Goal: Task Accomplishment & Management: Manage account settings

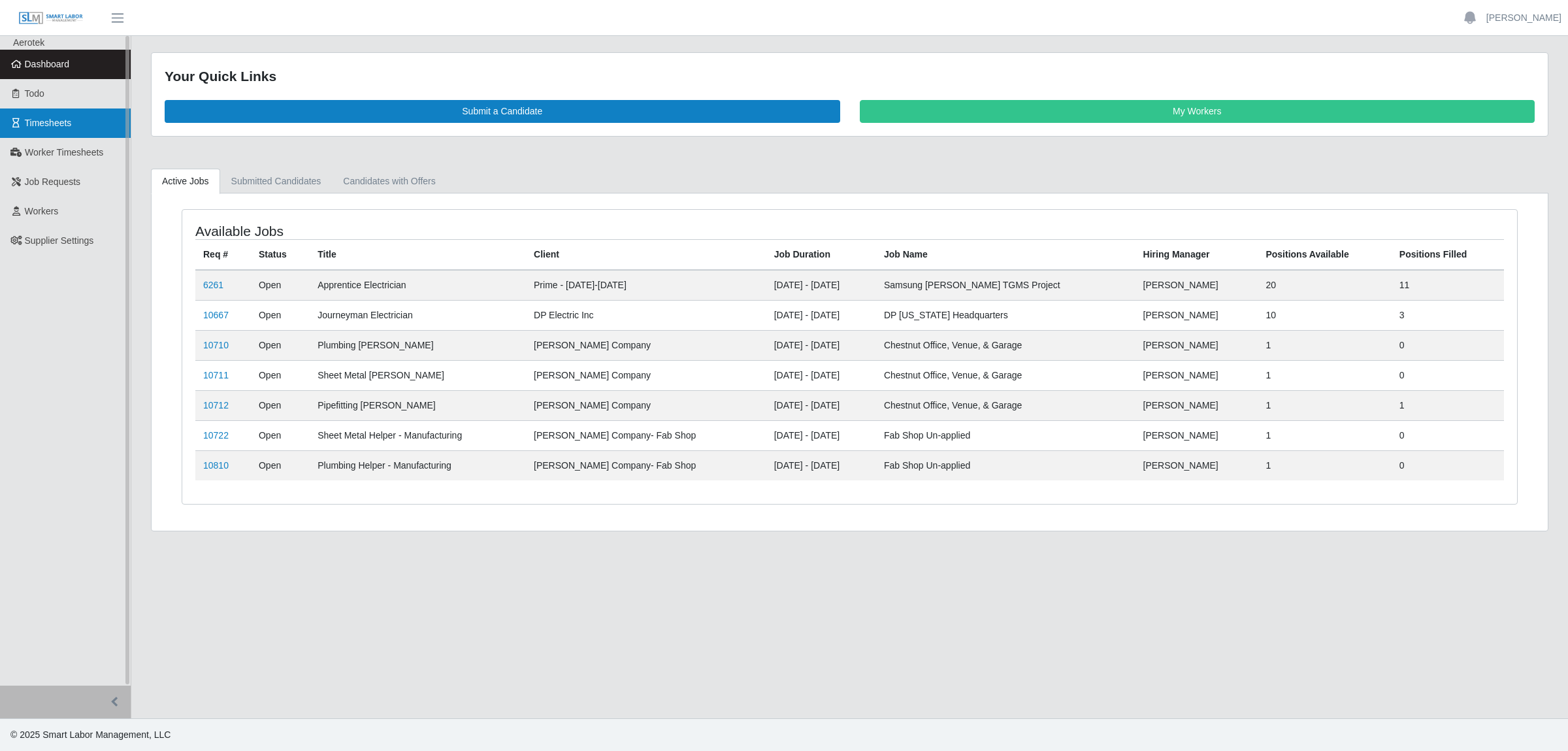
click at [47, 135] on link "Timesheets" at bounding box center [66, 123] width 131 height 30
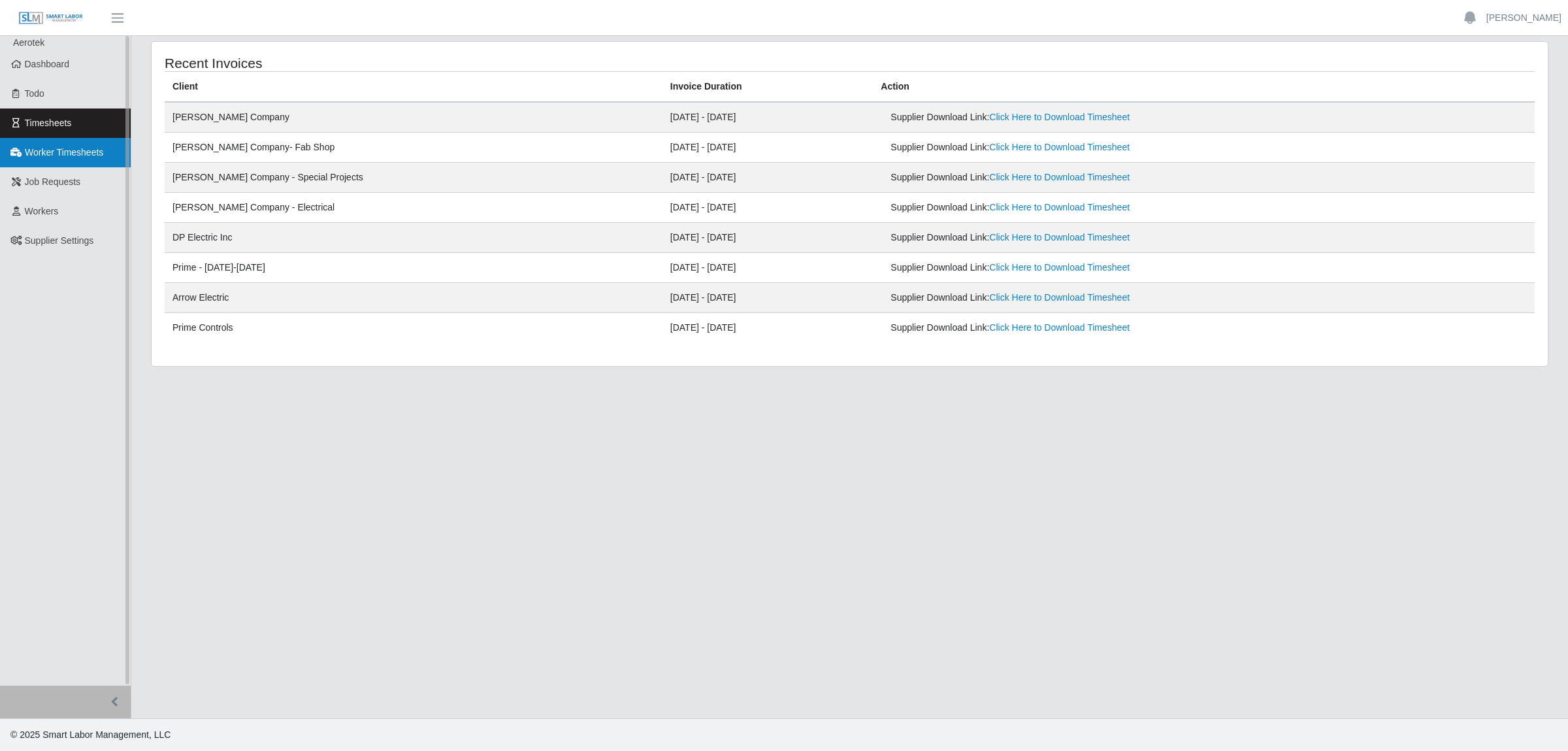
click at [89, 153] on span "Worker Timesheets" at bounding box center [64, 153] width 78 height 11
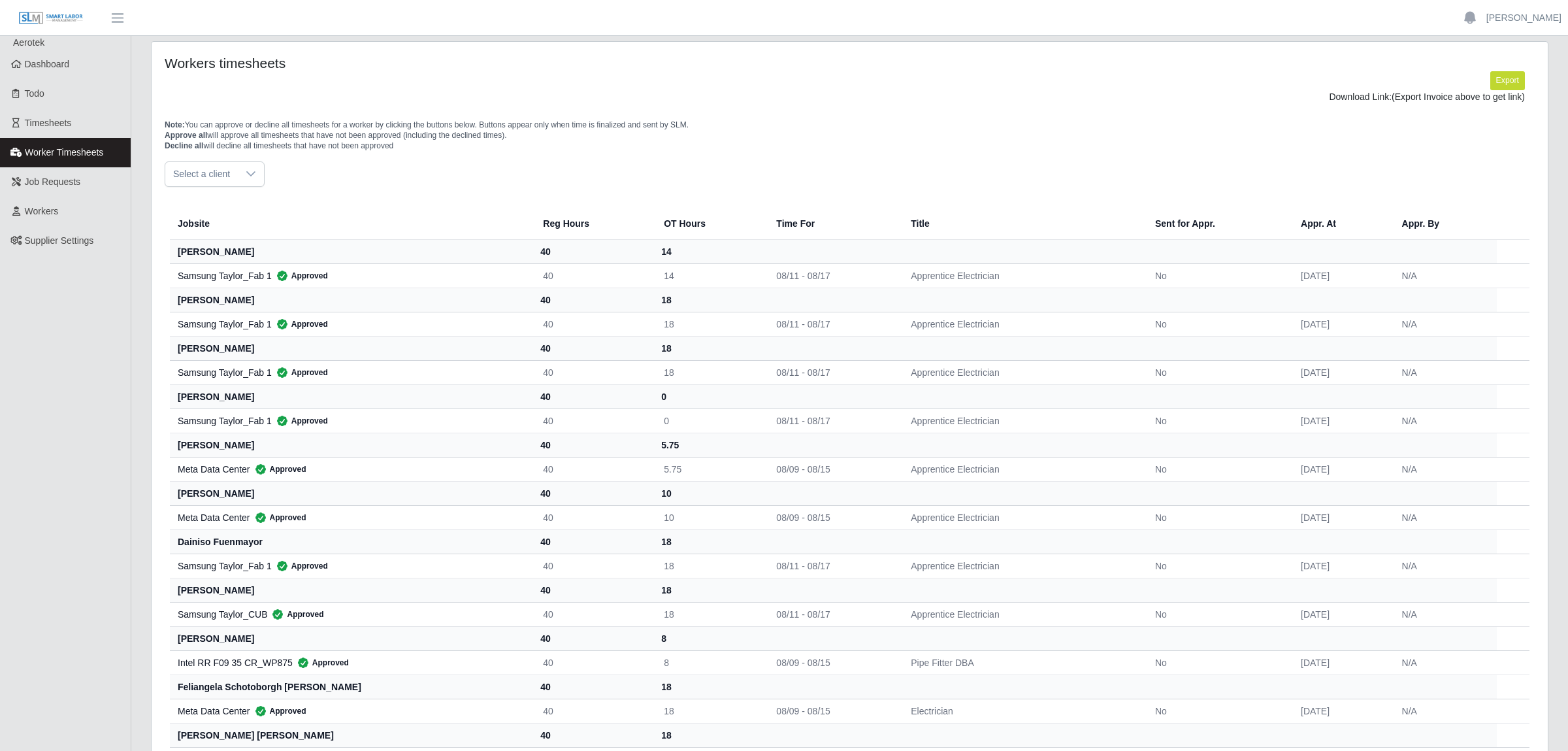
click at [246, 177] on icon at bounding box center [251, 174] width 11 height 11
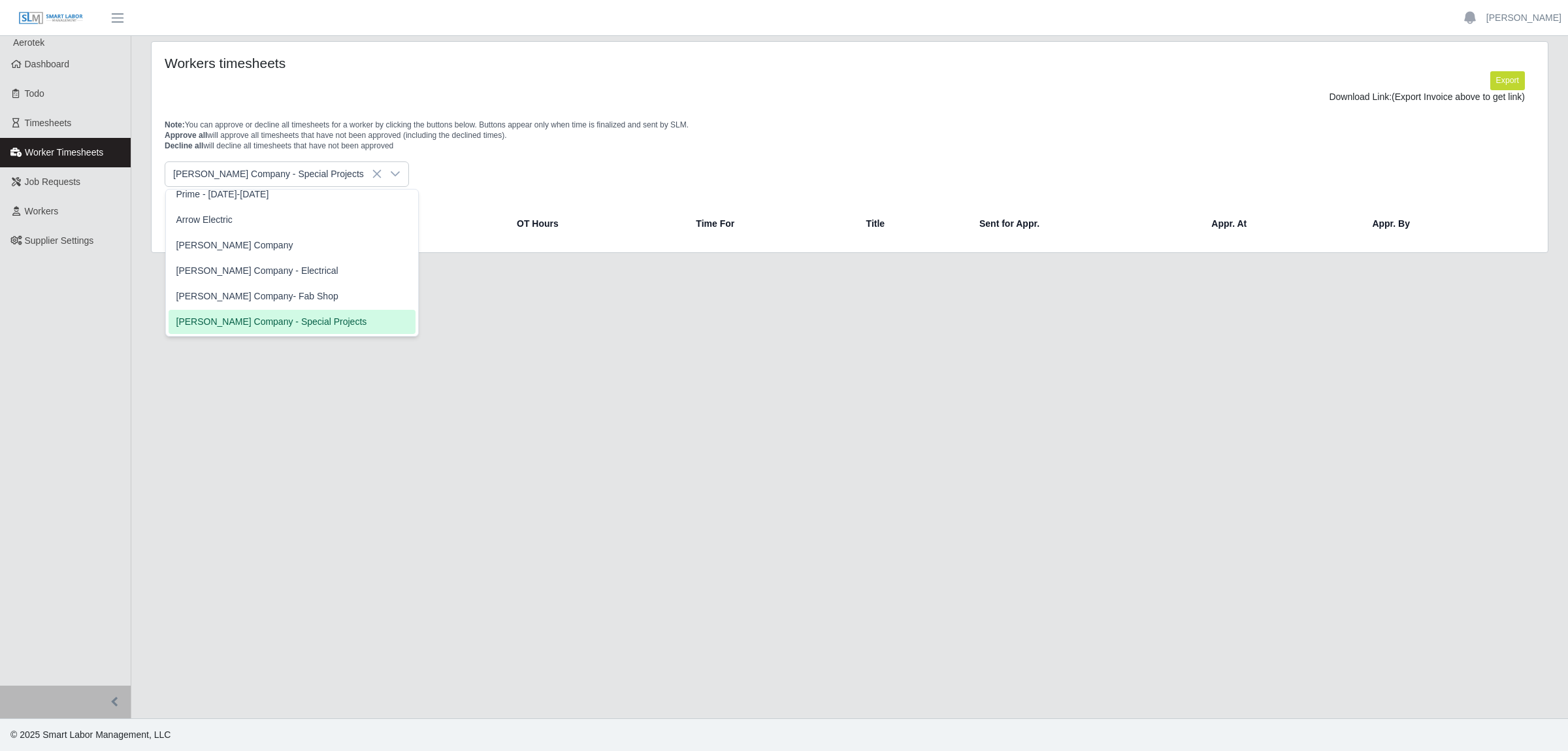
click at [265, 310] on li "[PERSON_NAME] Company - Special Projects" at bounding box center [292, 321] width 247 height 24
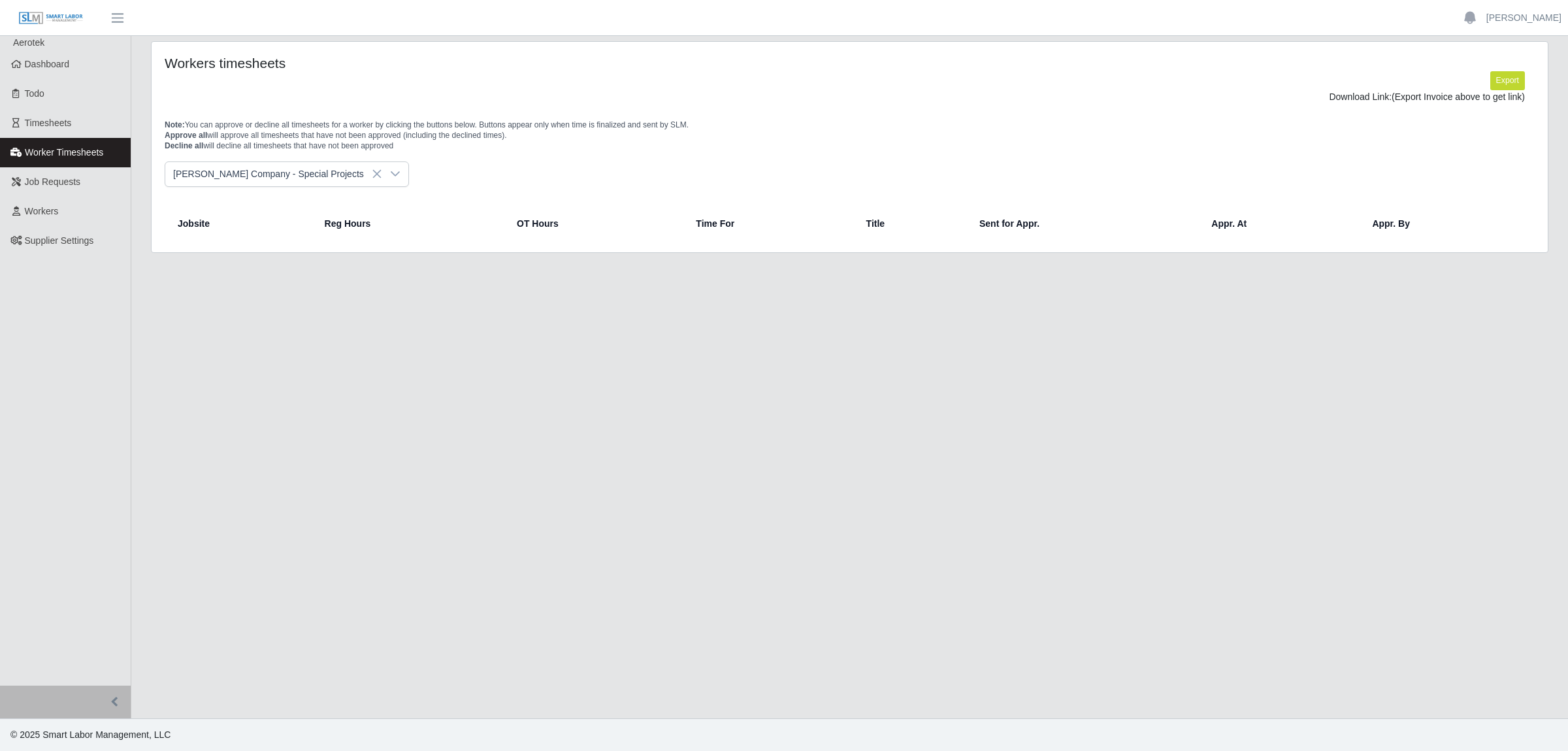
click at [390, 179] on icon at bounding box center [396, 174] width 11 height 11
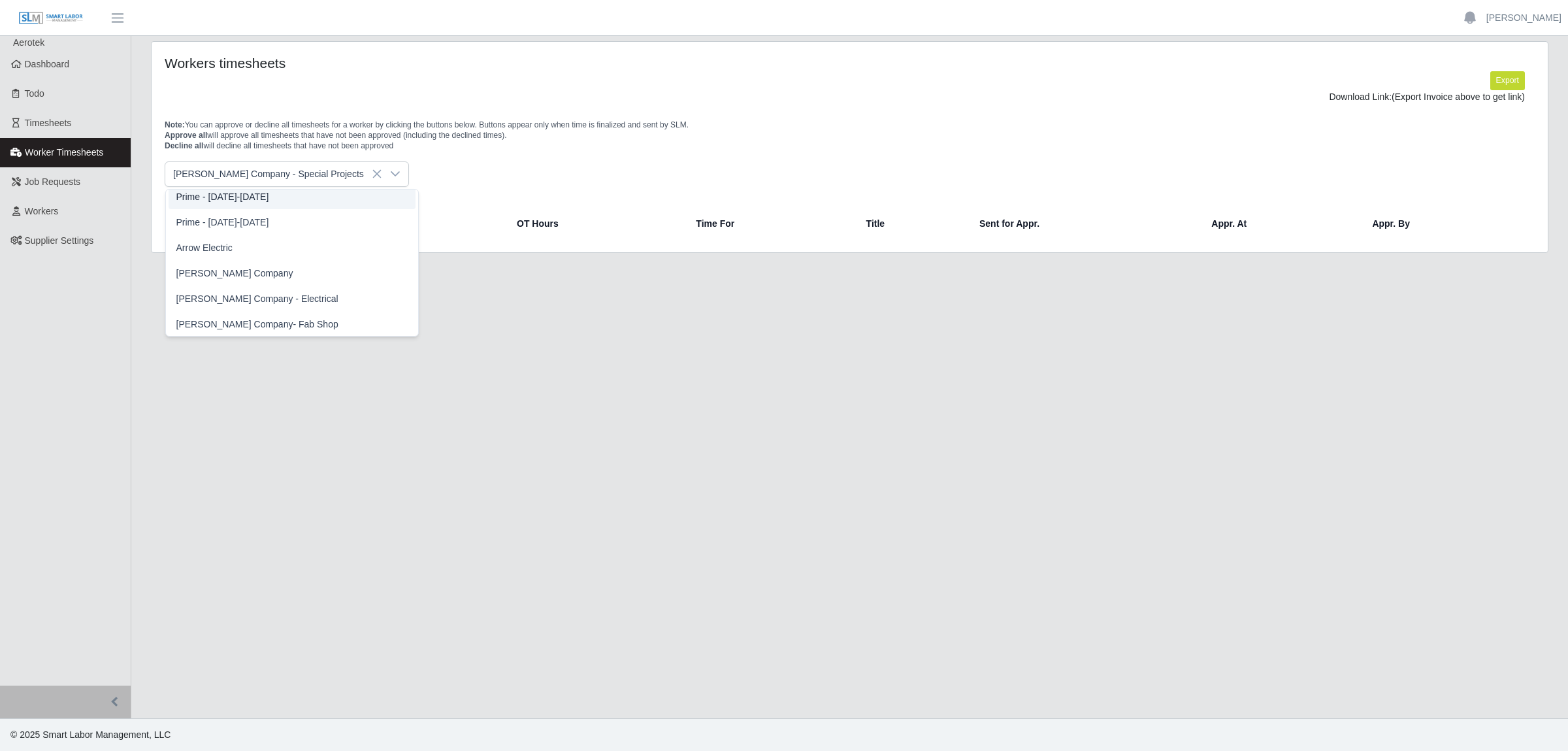
scroll to position [366, 0]
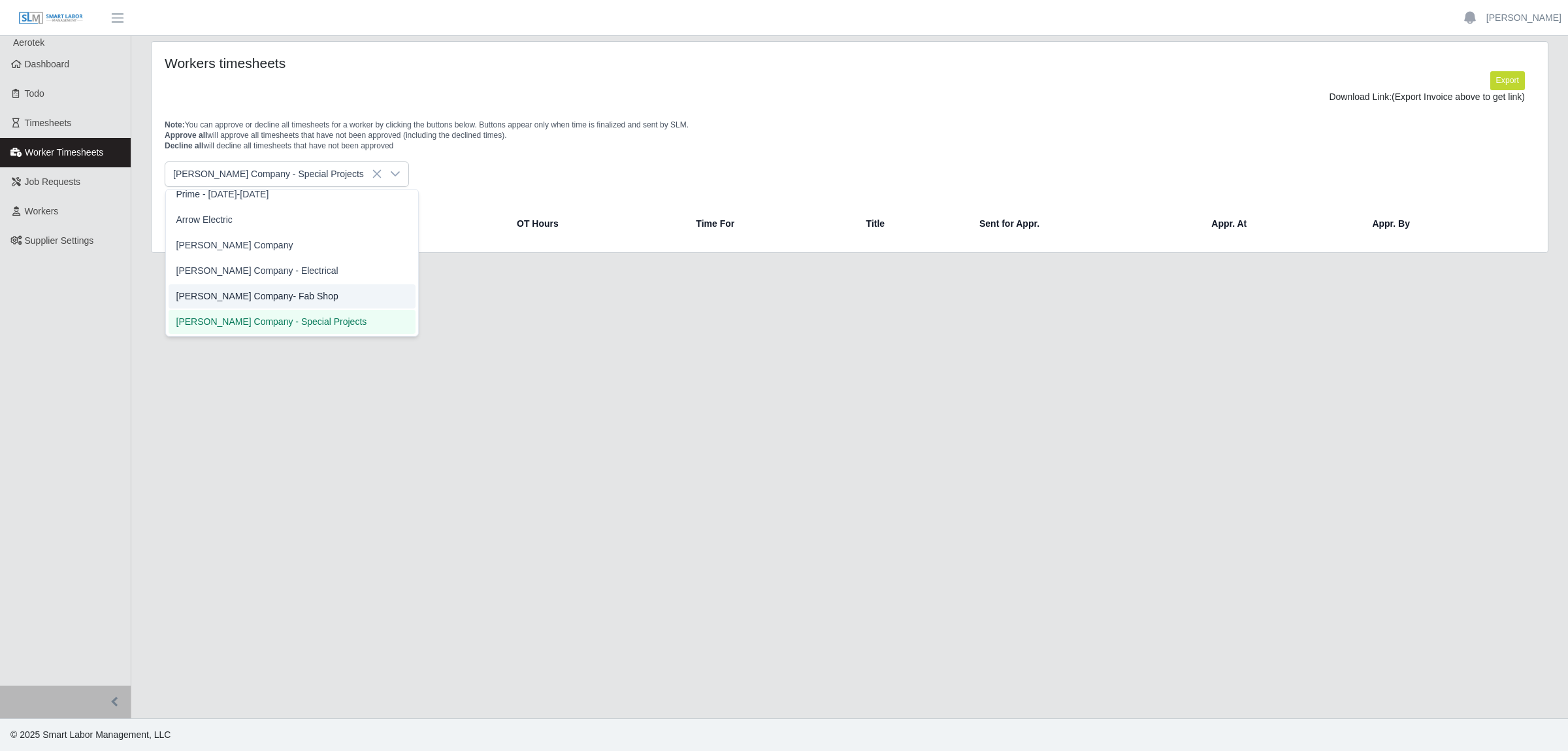
click at [261, 306] on li "[PERSON_NAME] Company- Fab Shop" at bounding box center [292, 296] width 247 height 24
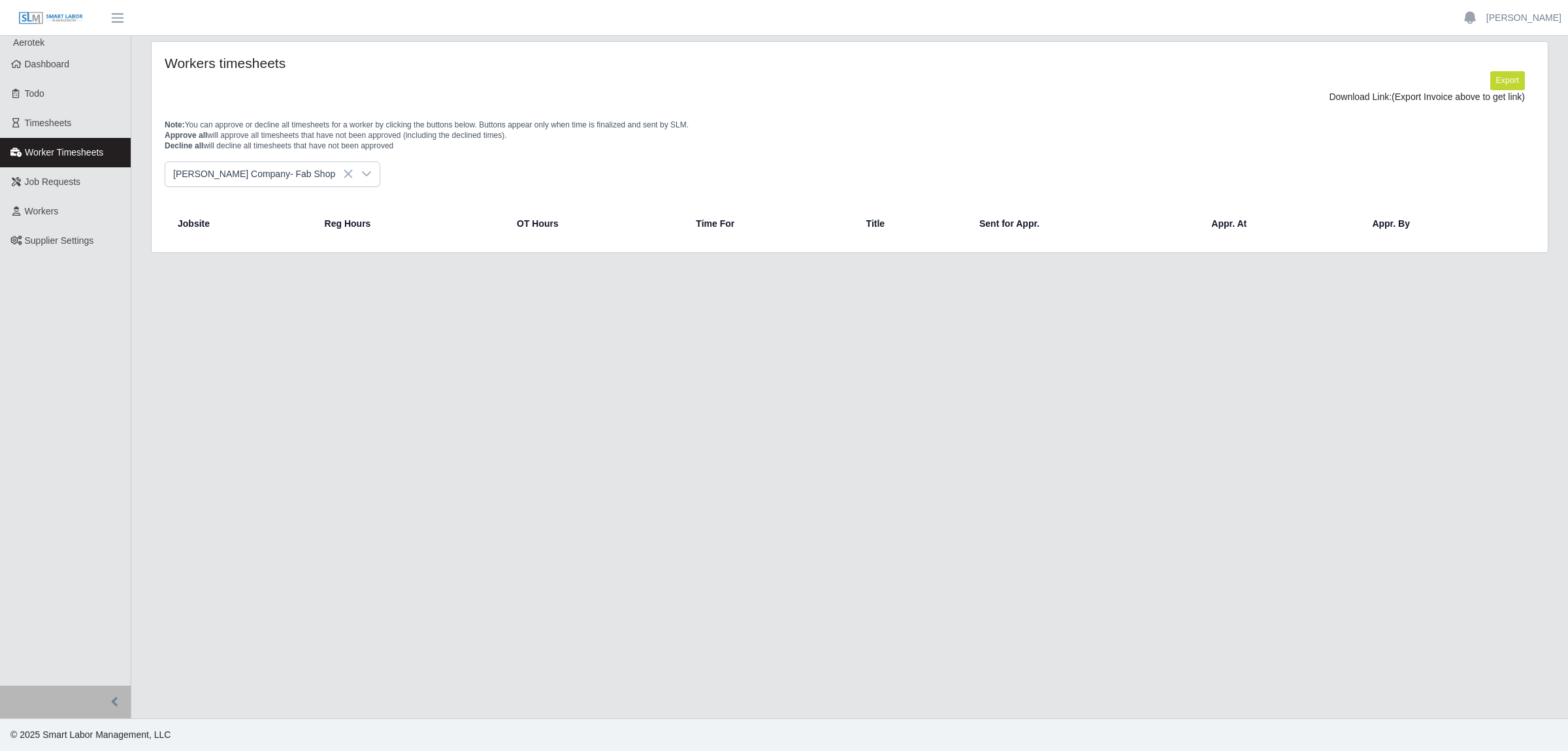
click at [362, 177] on icon at bounding box center [367, 174] width 11 height 11
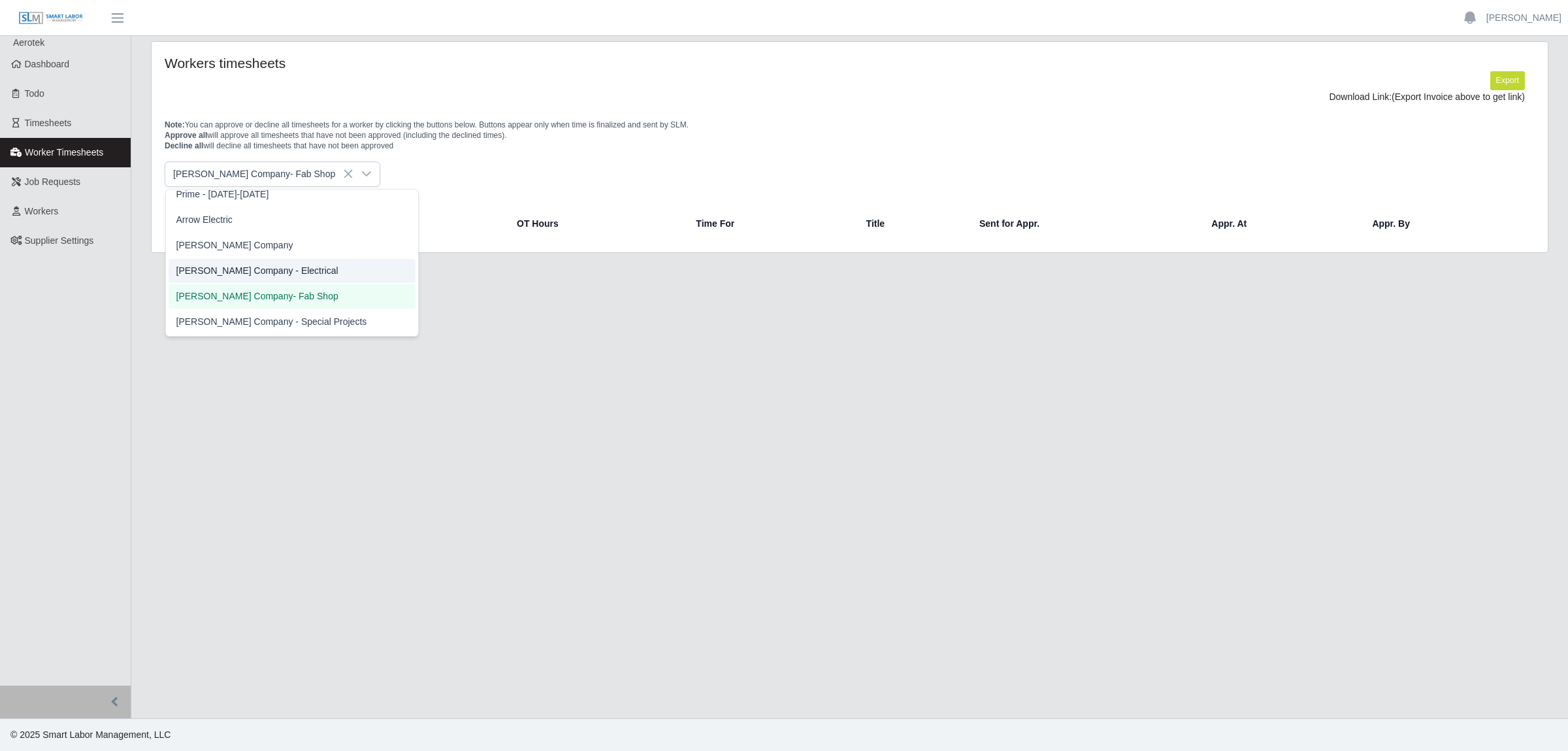
click at [260, 268] on span "[PERSON_NAME] Company - Electrical" at bounding box center [258, 270] width 162 height 13
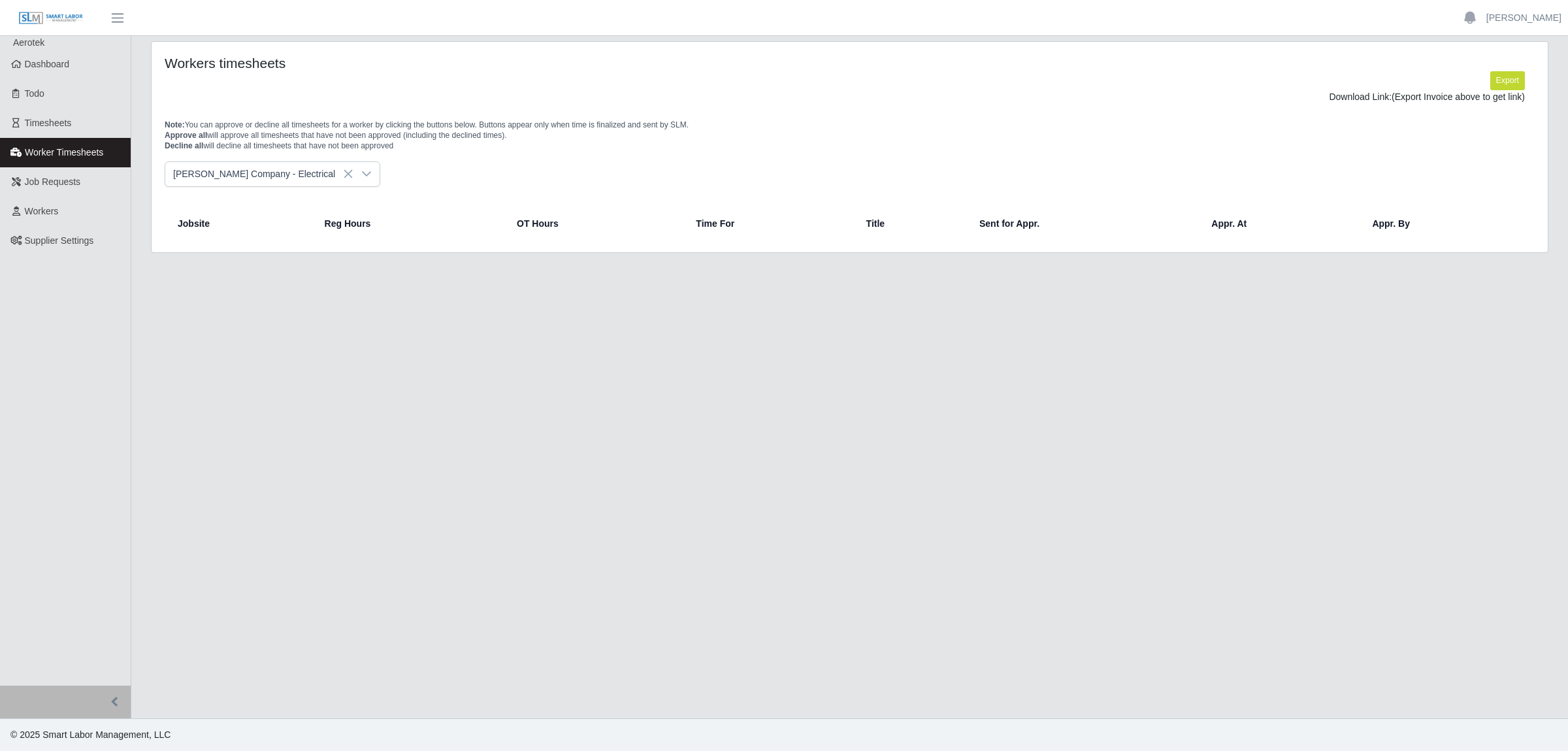
click at [354, 177] on div at bounding box center [366, 174] width 26 height 24
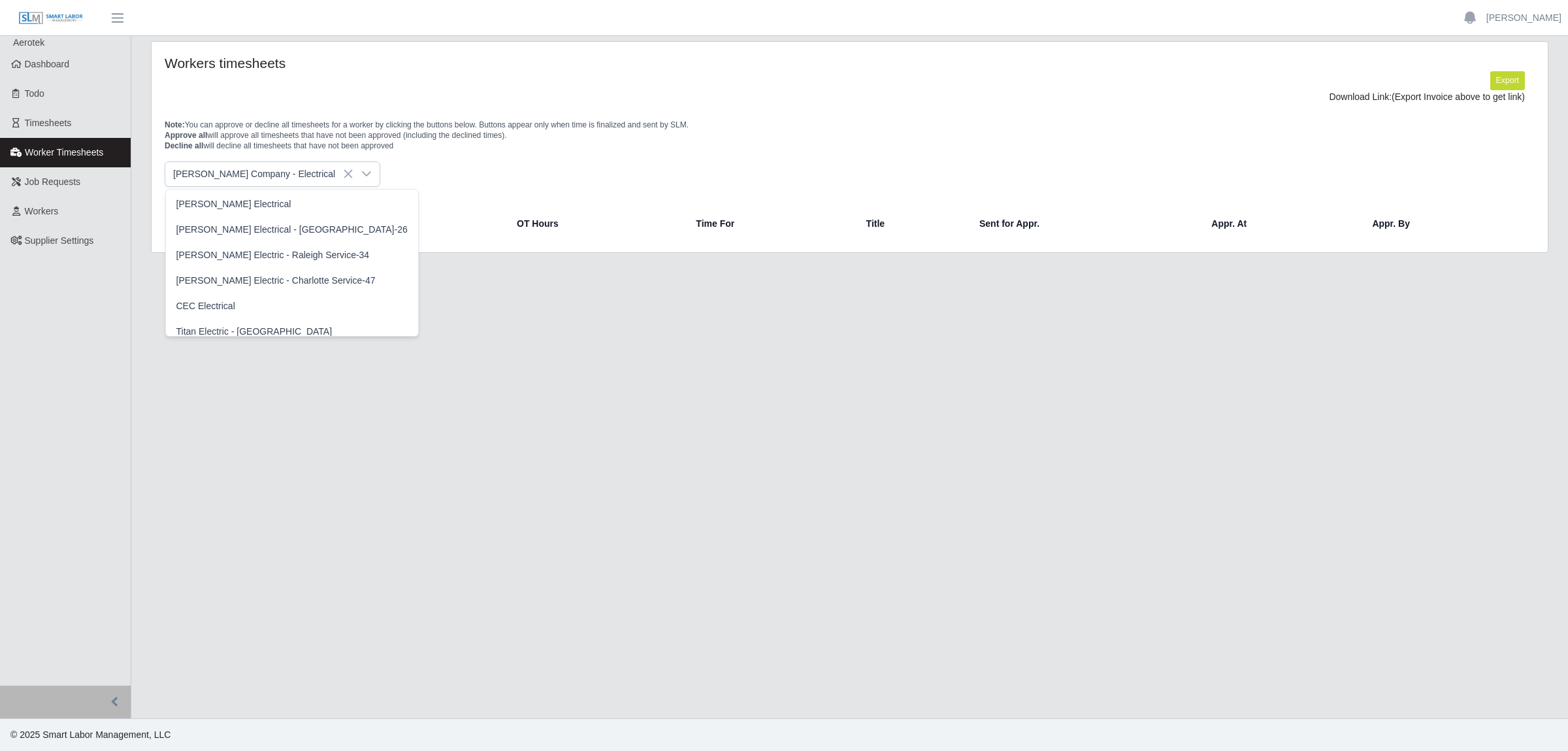
scroll to position [308, 0]
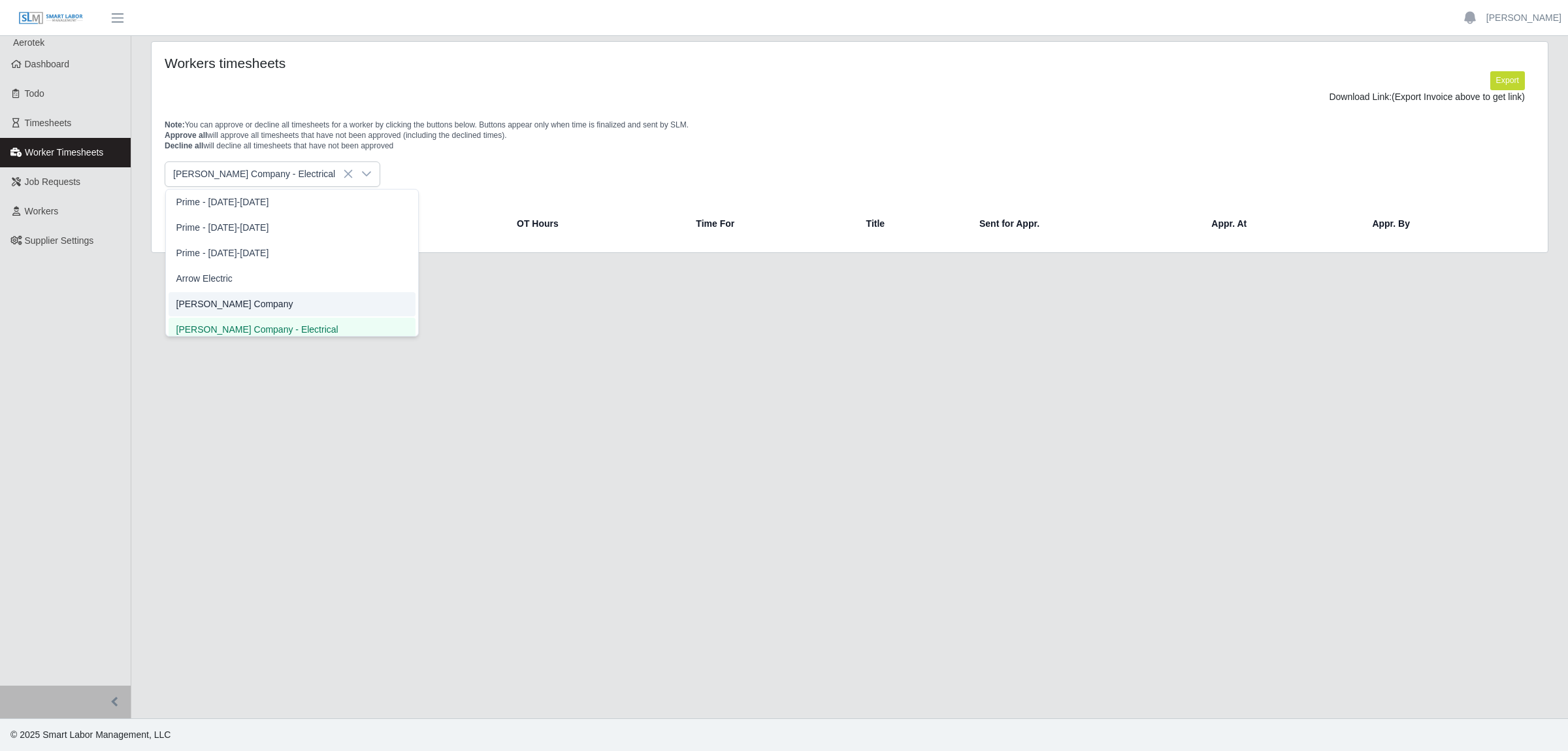
click at [237, 301] on li "[PERSON_NAME] Company" at bounding box center [292, 303] width 247 height 24
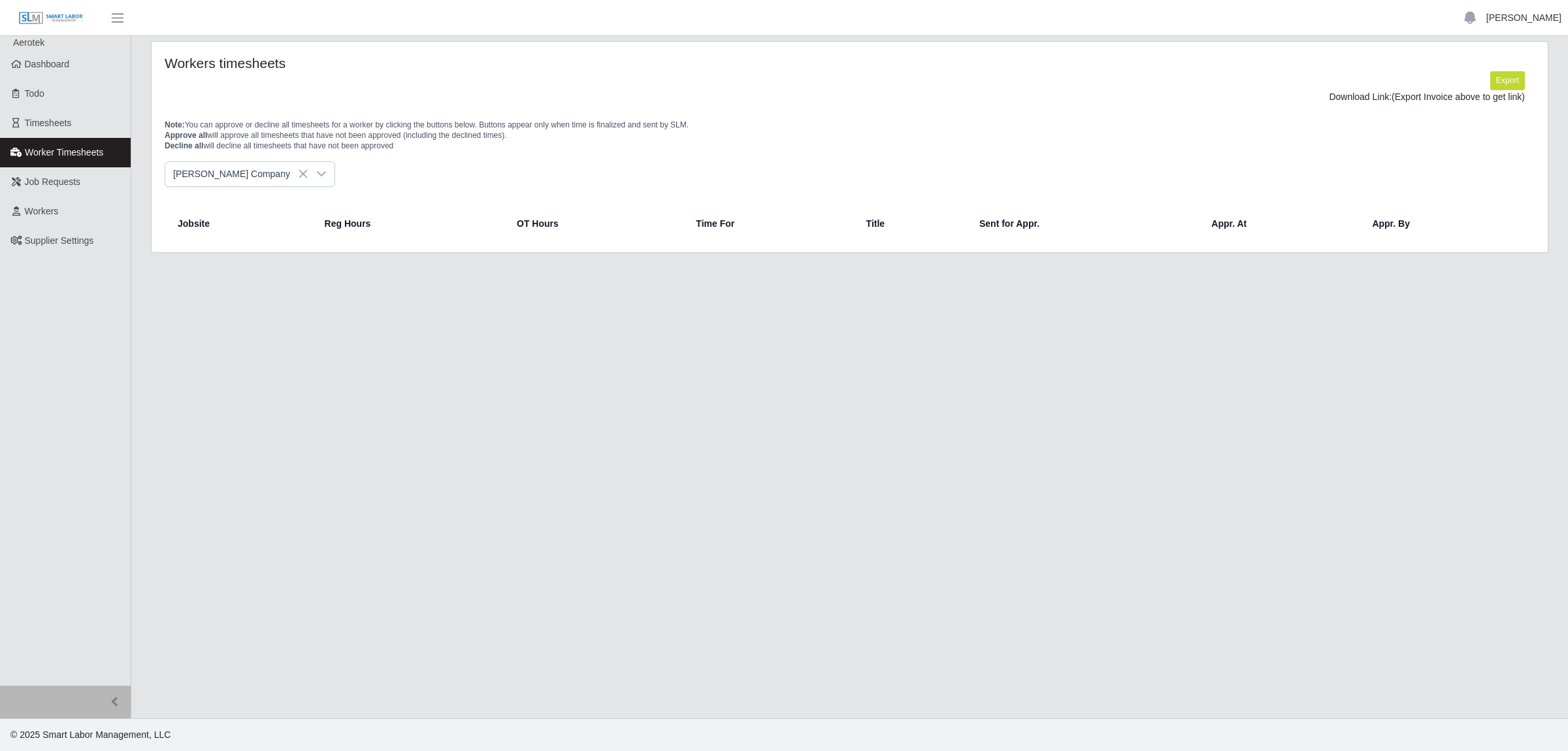
click at [1537, 19] on link "[PERSON_NAME]" at bounding box center [1524, 17] width 75 height 13
click at [1488, 91] on link "Logout" at bounding box center [1509, 91] width 118 height 28
